Goal: Check status: Check status

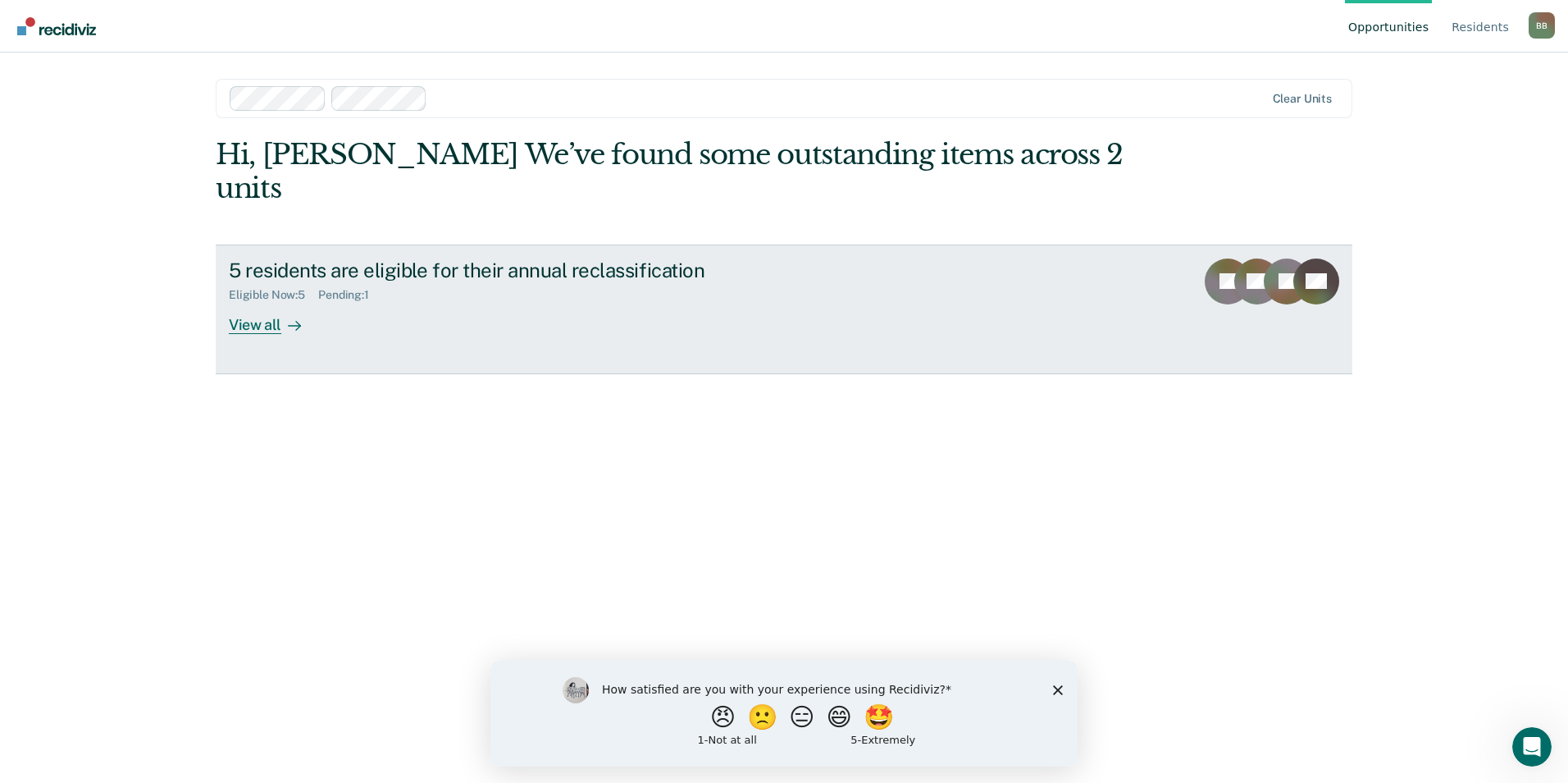
click at [274, 302] on div "View all" at bounding box center [274, 317] width 91 height 32
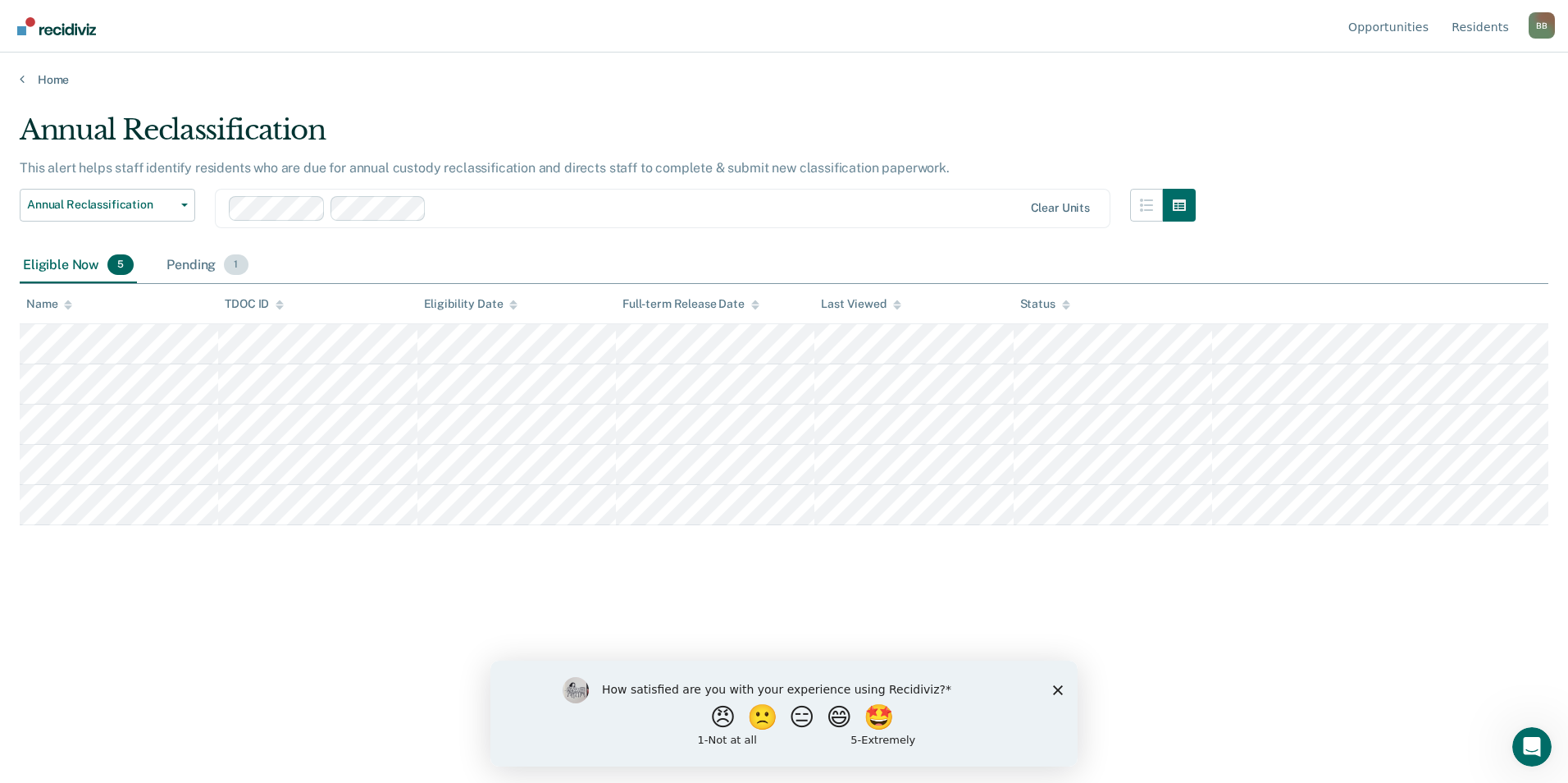
click at [194, 269] on div "Pending 1" at bounding box center [207, 266] width 88 height 36
